Goal: Transaction & Acquisition: Obtain resource

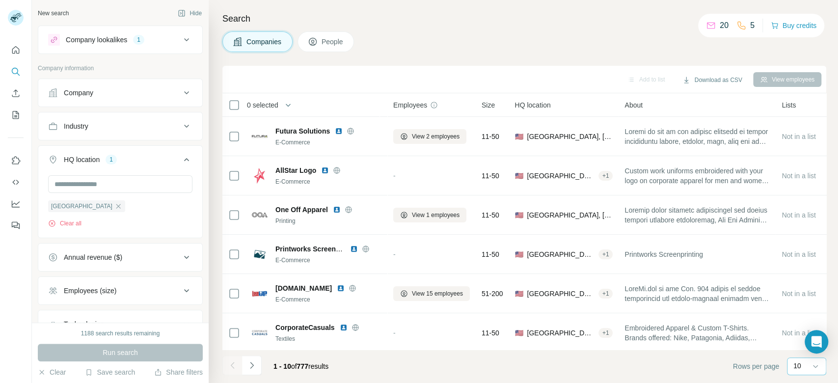
click at [797, 375] on div "10" at bounding box center [806, 366] width 25 height 17
click at [796, 289] on p "60" at bounding box center [800, 291] width 8 height 10
click at [181, 41] on icon at bounding box center [187, 40] width 12 height 12
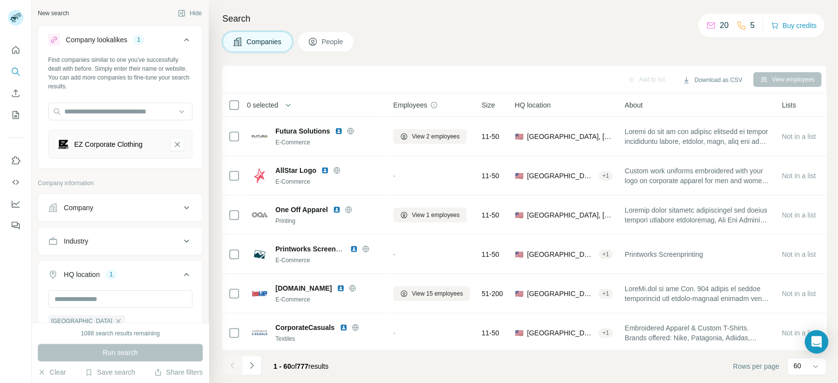
click at [508, 60] on div "Search Companies People Add to list Download as CSV View employees 0 selected C…" at bounding box center [524, 191] width 630 height 383
click at [726, 81] on button "Download as CSV" at bounding box center [712, 80] width 73 height 15
click at [716, 106] on div "Only current page (60)" at bounding box center [724, 101] width 92 height 18
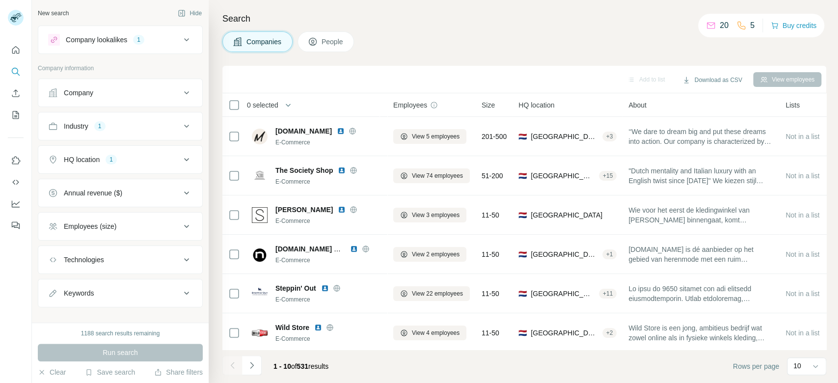
click at [254, 367] on icon "Navigate to next page" at bounding box center [252, 365] width 10 height 10
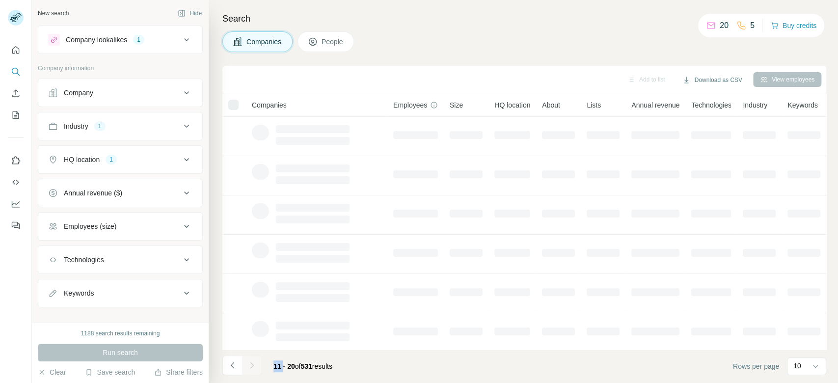
click at [253, 367] on div at bounding box center [252, 366] width 20 height 20
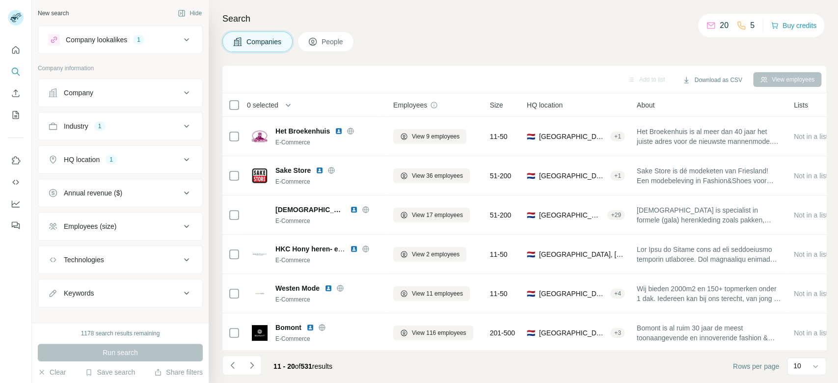
click at [581, 367] on footer "11 - 20 of 531 results Rows per page 10" at bounding box center [524, 366] width 604 height 33
click at [249, 367] on icon "Navigate to next page" at bounding box center [252, 365] width 10 height 10
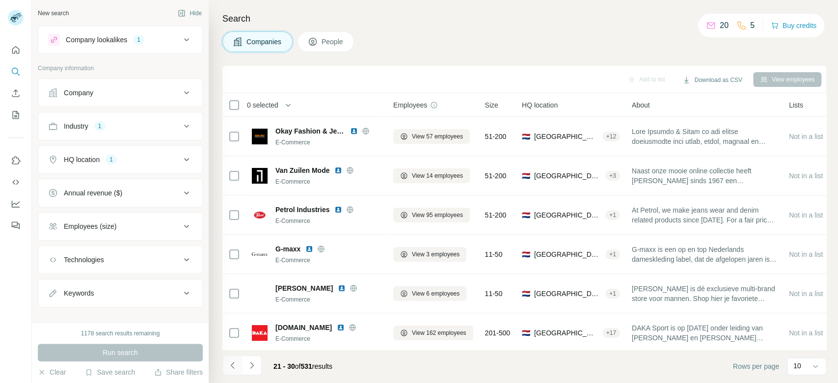
click at [232, 368] on icon "Navigate to previous page" at bounding box center [233, 365] width 10 height 10
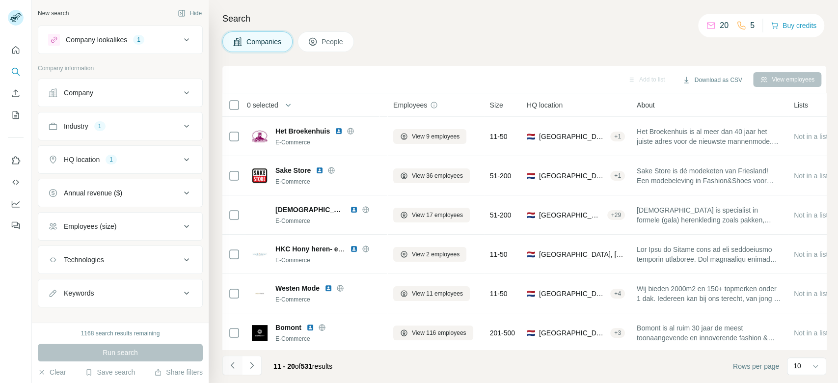
click at [232, 368] on icon "Navigate to previous page" at bounding box center [233, 365] width 10 height 10
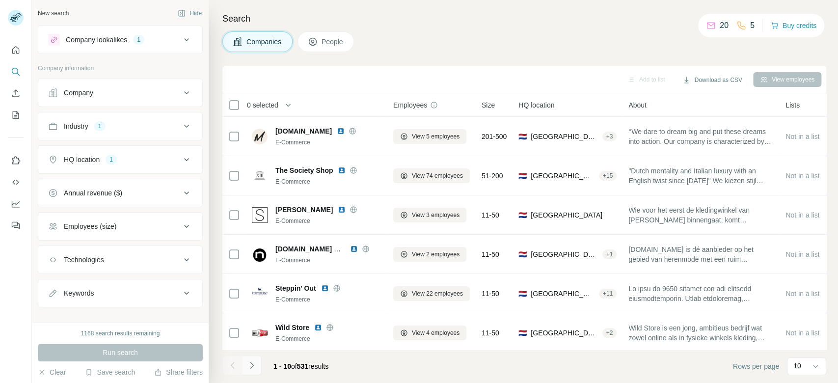
click at [249, 365] on icon "Navigate to next page" at bounding box center [252, 365] width 10 height 10
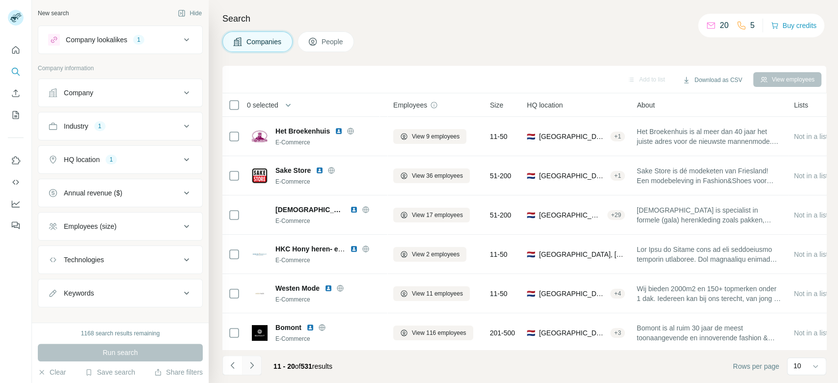
click at [249, 364] on icon "Navigate to next page" at bounding box center [252, 365] width 10 height 10
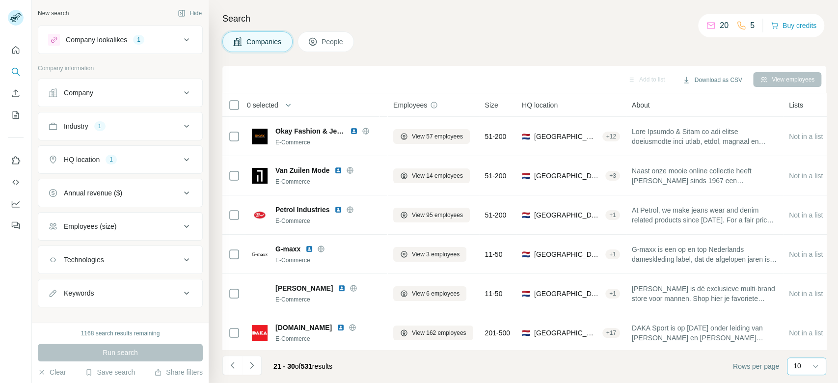
click at [796, 362] on p "10" at bounding box center [798, 366] width 8 height 10
click at [799, 289] on p "60" at bounding box center [800, 291] width 8 height 10
